Goal: Task Accomplishment & Management: Use online tool/utility

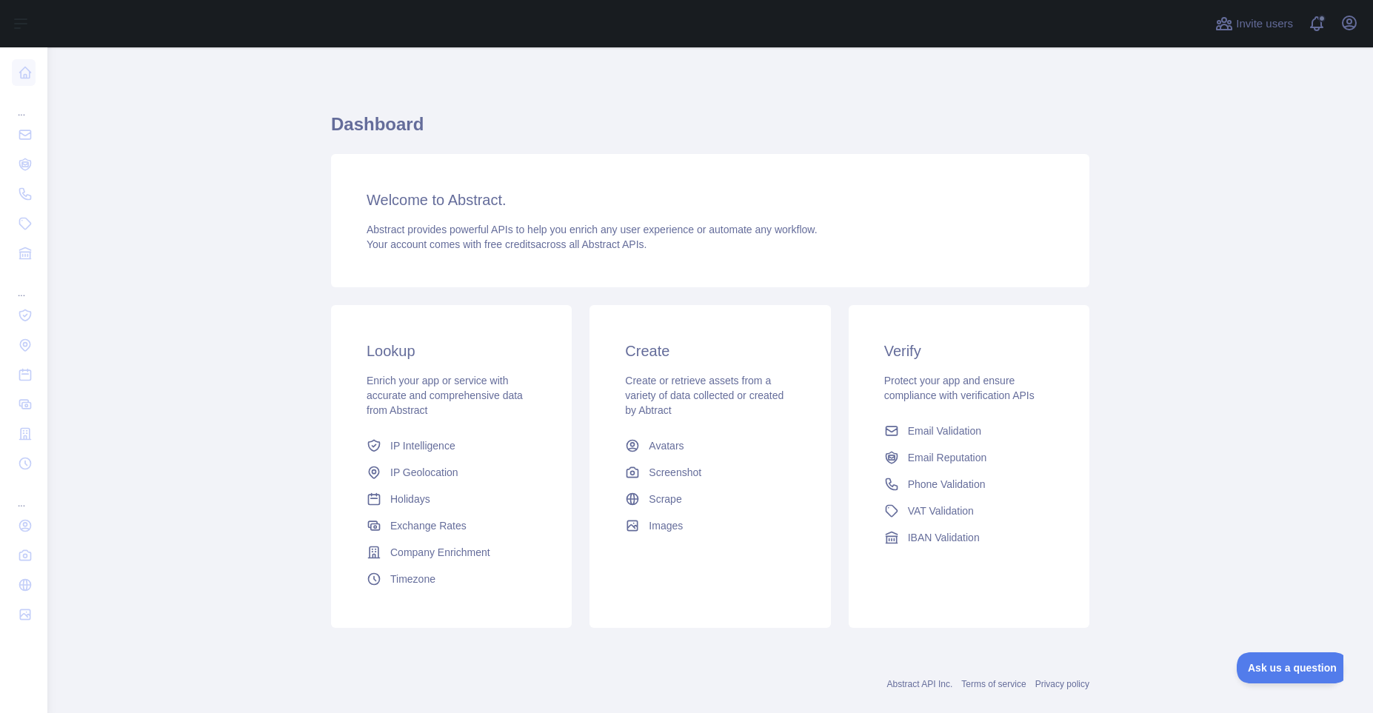
click at [1196, 202] on main "Dashboard Welcome to Abstract. Abstract provides powerful APIs to help you enri…" at bounding box center [709, 380] width 1325 height 666
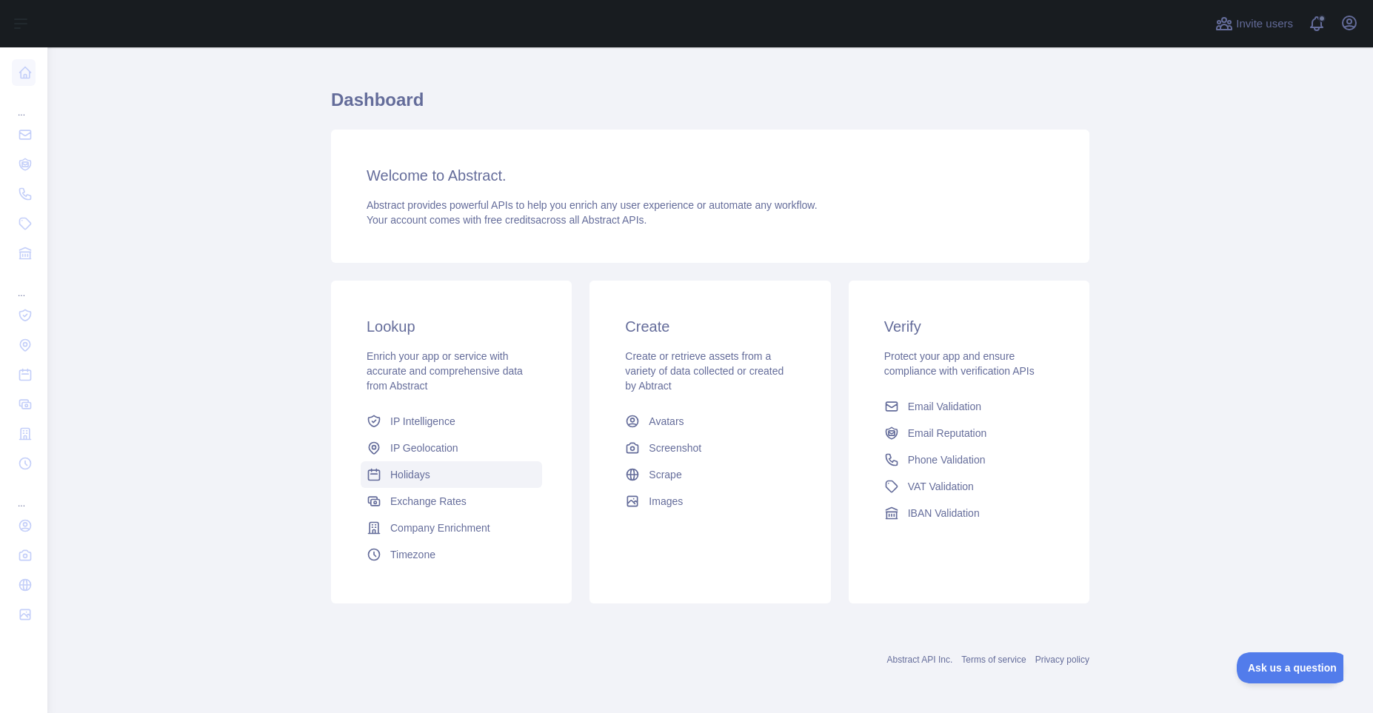
click at [403, 470] on span "Holidays" at bounding box center [410, 474] width 40 height 15
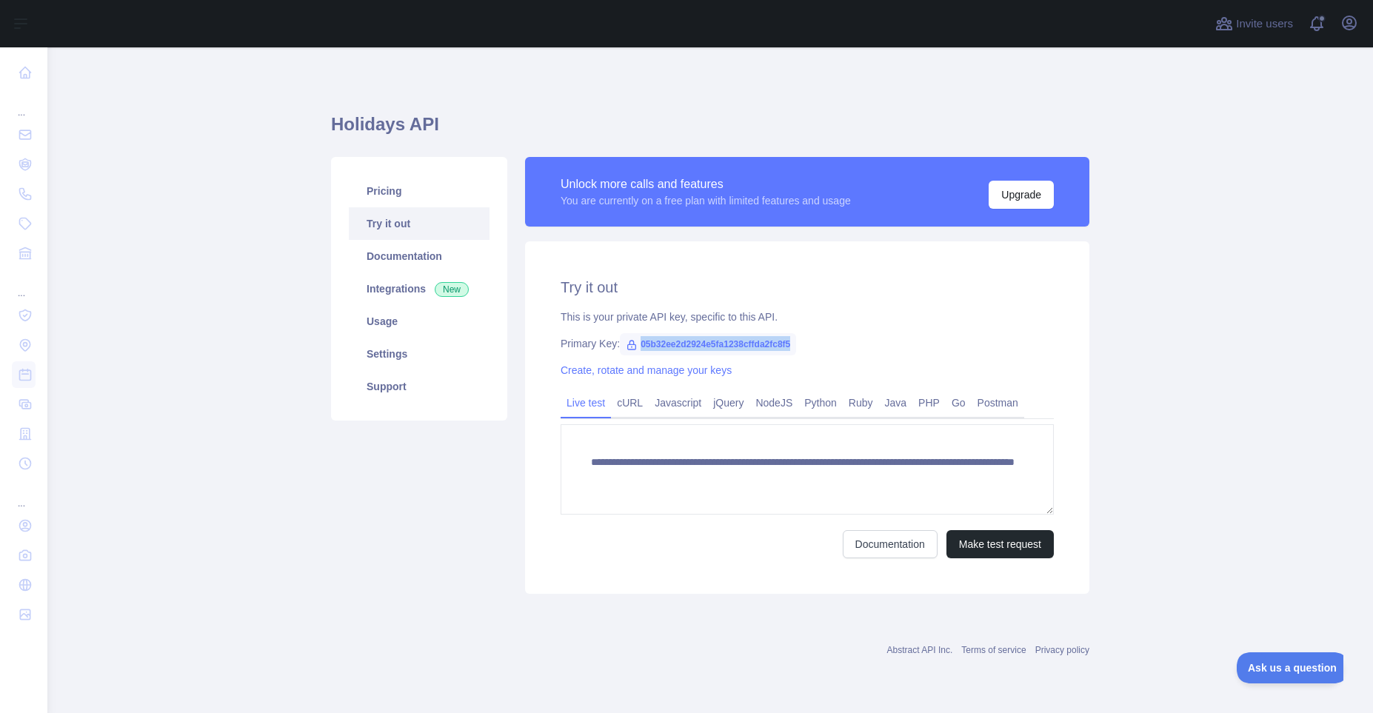
drag, startPoint x: 793, startPoint y: 344, endPoint x: 635, endPoint y: 346, distance: 157.7
click at [635, 346] on span "05b32ee2d2924e5fa1238cffda2fc8f5" at bounding box center [708, 344] width 176 height 22
copy span "05b32ee2d2924e5fa1238cffda2fc8f5"
click at [402, 465] on div "Pricing Try it out Documentation Integrations New Usage Settings Support" at bounding box center [419, 375] width 194 height 437
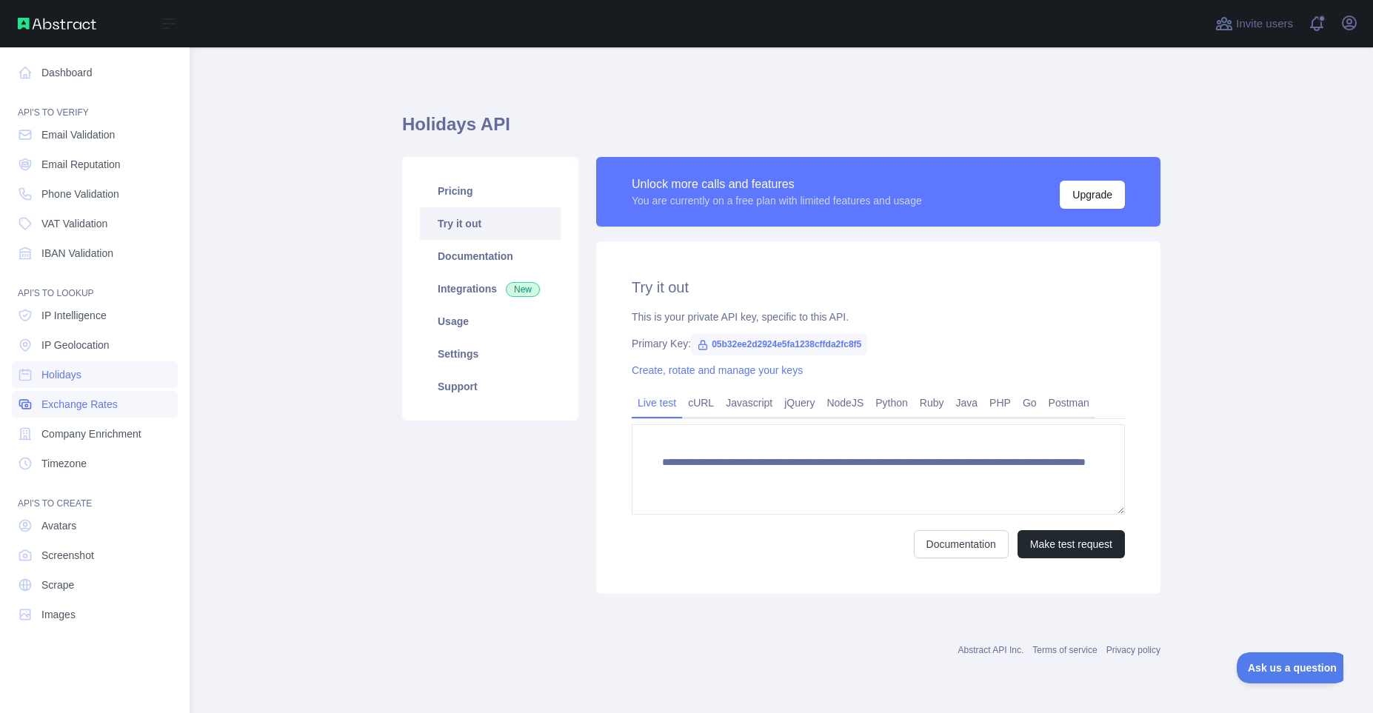
click at [69, 406] on span "Exchange Rates" at bounding box center [79, 404] width 76 height 15
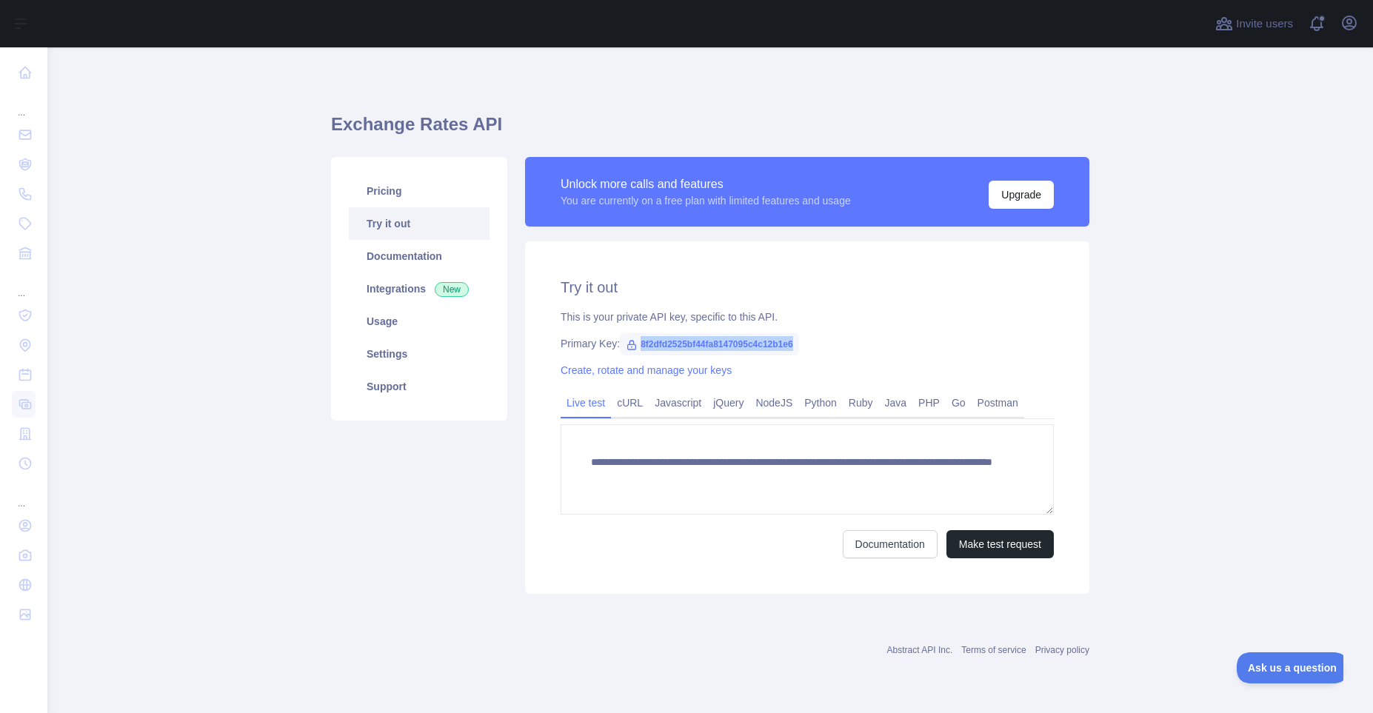
drag, startPoint x: 795, startPoint y: 341, endPoint x: 639, endPoint y: 344, distance: 156.2
click at [639, 344] on span "8f2dfd2525bf44fa8147095c4c12b1e6" at bounding box center [709, 344] width 178 height 22
copy span "8f2dfd2525bf44fa8147095c4c12b1e6"
